Goal: Check status: Check status

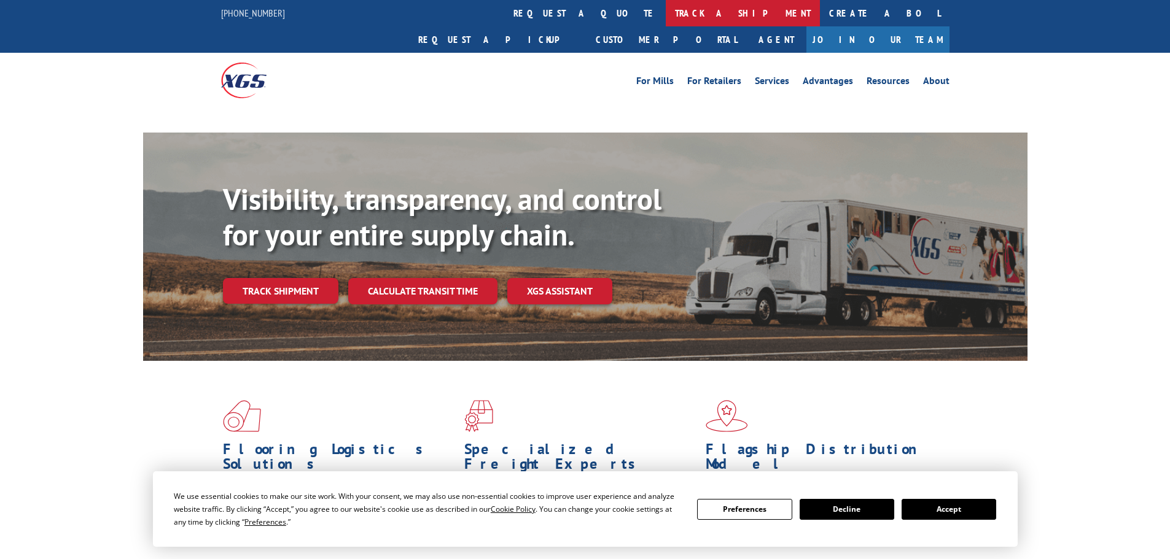
click at [666, 12] on link "track a shipment" at bounding box center [743, 13] width 154 height 26
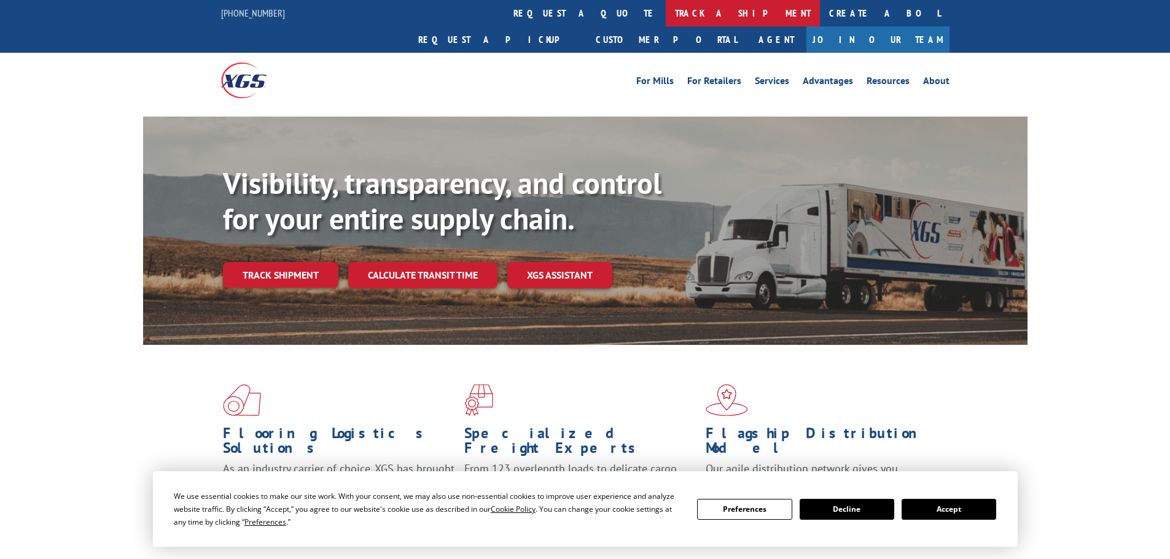
click at [666, 16] on link "track a shipment" at bounding box center [743, 13] width 154 height 26
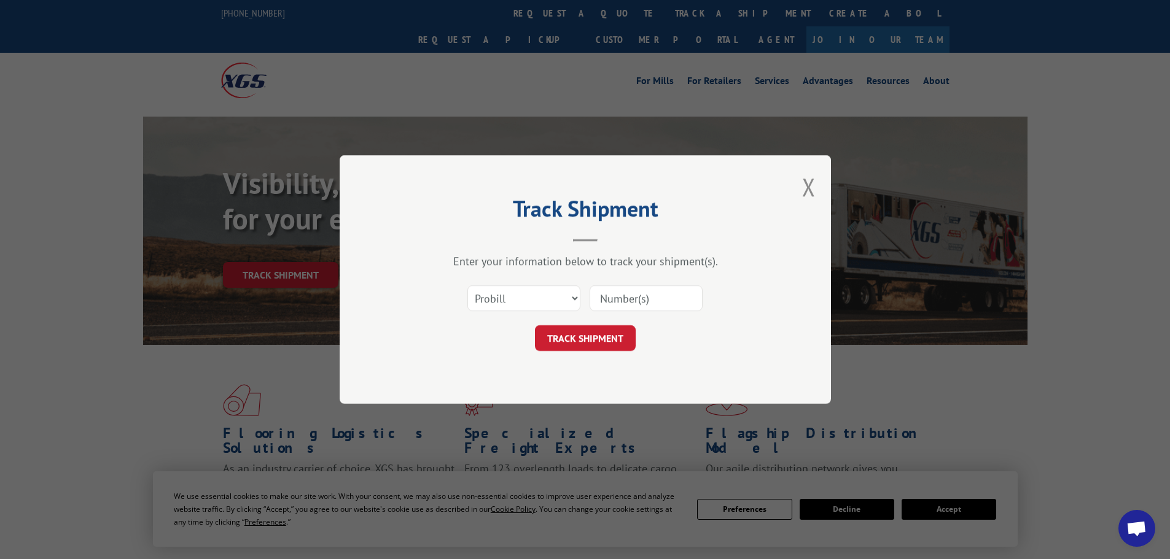
click at [619, 299] on input at bounding box center [645, 299] width 113 height 26
paste input "6802732"
type input "6802732"
click at [596, 341] on button "TRACK SHIPMENT" at bounding box center [585, 338] width 101 height 26
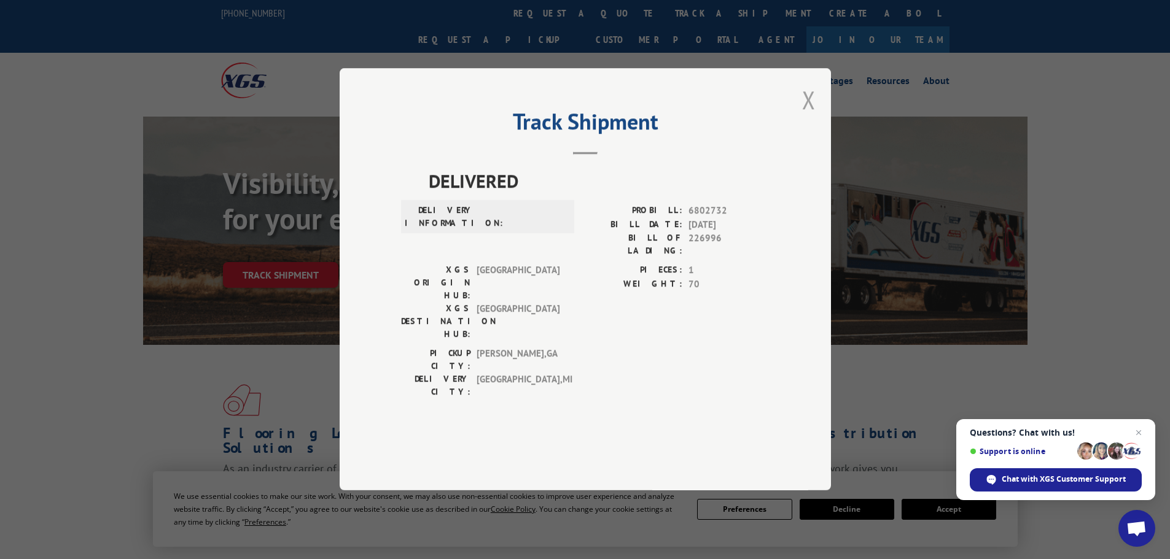
click at [805, 116] on button "Close modal" at bounding box center [809, 100] width 14 height 33
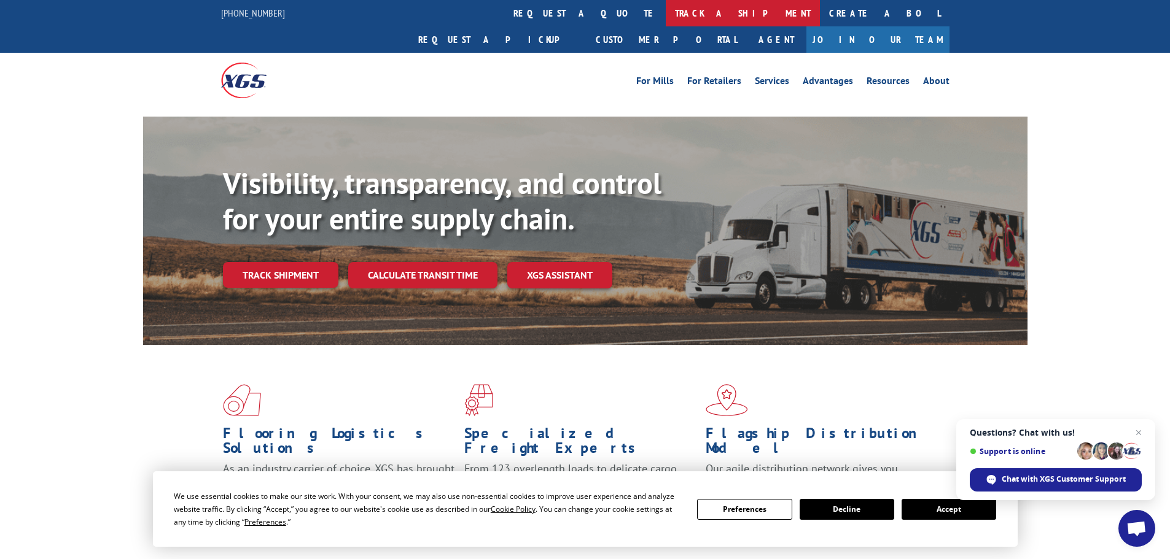
click at [666, 15] on link "track a shipment" at bounding box center [743, 13] width 154 height 26
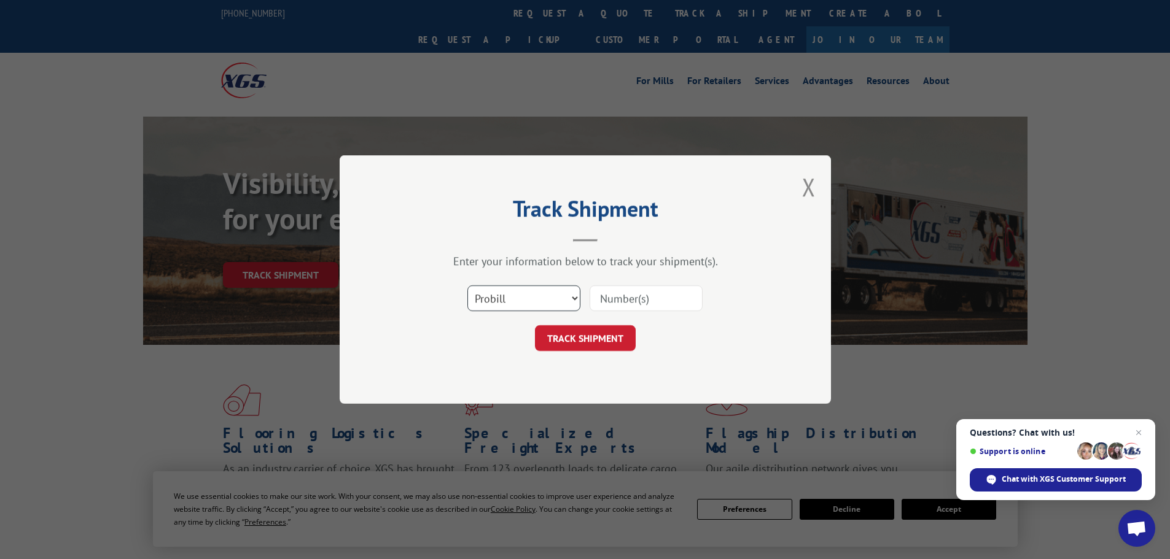
click at [508, 306] on select "Select category... Probill BOL PO" at bounding box center [523, 299] width 113 height 26
select select "bol"
click at [467, 286] on select "Select category... Probill BOL PO" at bounding box center [523, 299] width 113 height 26
click at [642, 301] on input at bounding box center [645, 299] width 113 height 26
paste input "6802732"
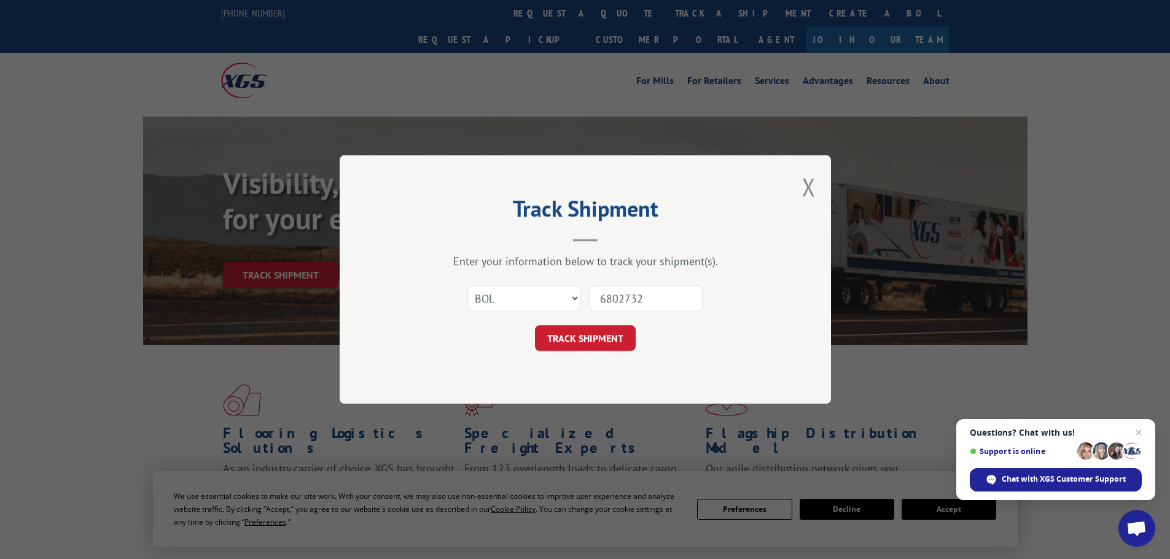
type input "6802732"
click at [583, 366] on div "Track Shipment Enter your information below to track your shipment(s). Select c…" at bounding box center [585, 279] width 491 height 249
click at [582, 325] on form "Select category... Probill BOL PO 6802732 TRACK SHIPMENT" at bounding box center [585, 314] width 368 height 73
click at [580, 332] on button "TRACK SHIPMENT" at bounding box center [585, 338] width 101 height 26
